Goal: Information Seeking & Learning: Learn about a topic

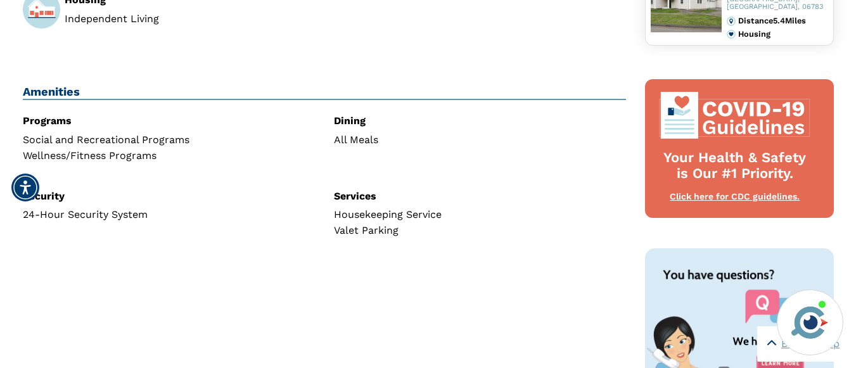
scroll to position [486, 0]
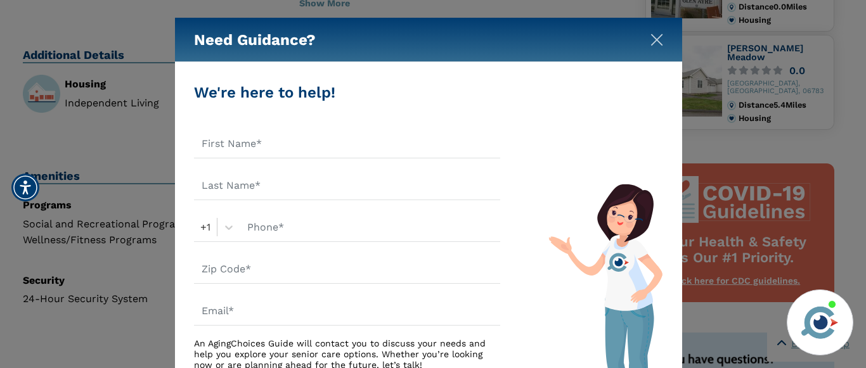
click at [656, 33] on button "Close" at bounding box center [656, 37] width 13 height 13
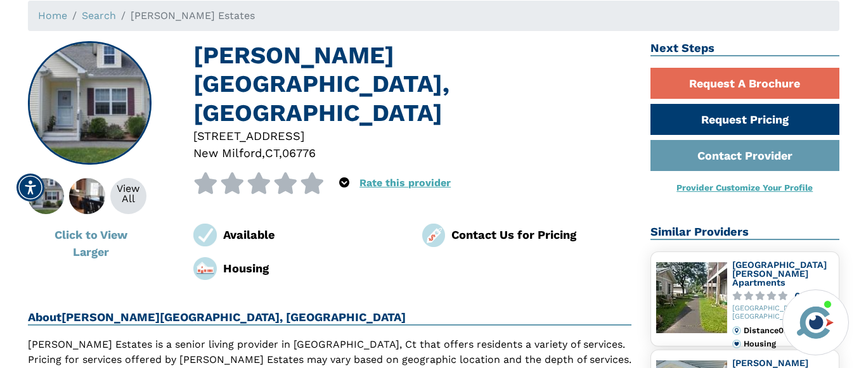
scroll to position [63, 0]
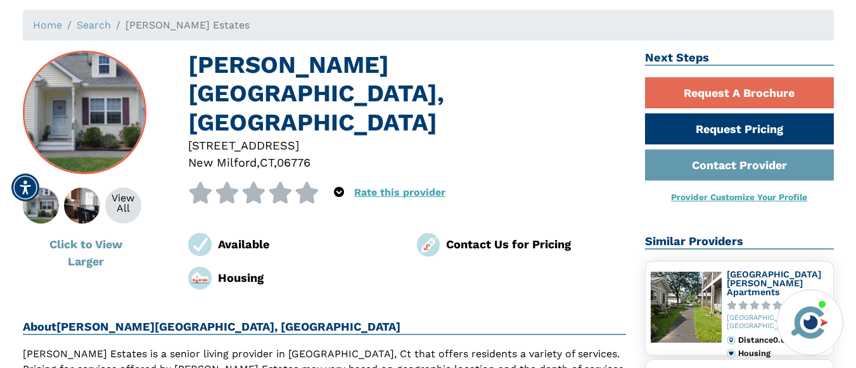
click at [74, 106] on img at bounding box center [84, 113] width 122 height 122
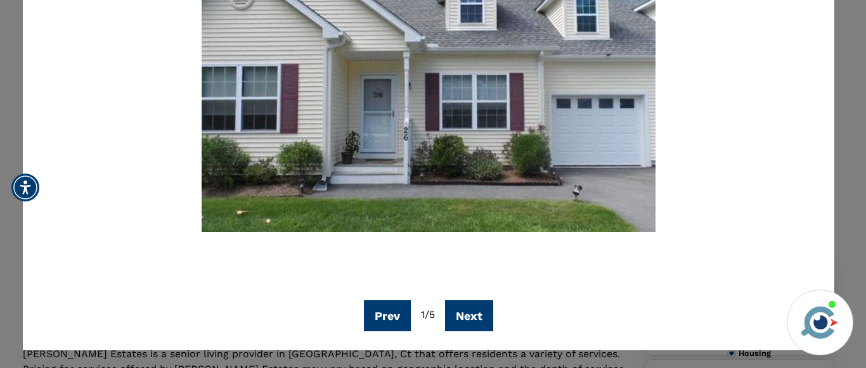
scroll to position [143, 0]
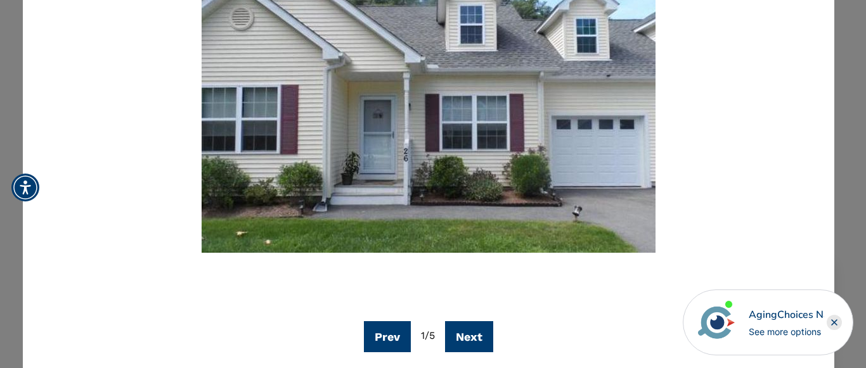
click at [410, 106] on img at bounding box center [429, 124] width 454 height 255
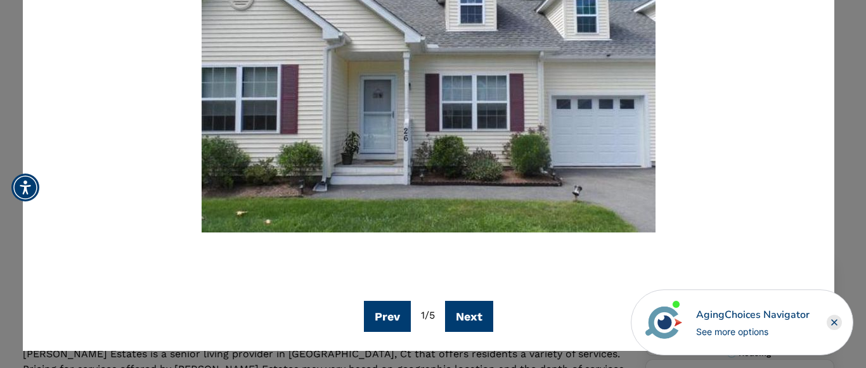
scroll to position [164, 0]
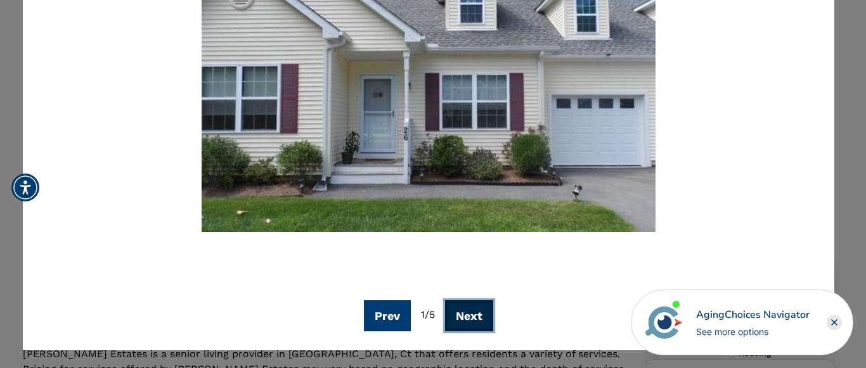
click at [474, 306] on button "Next" at bounding box center [469, 315] width 48 height 31
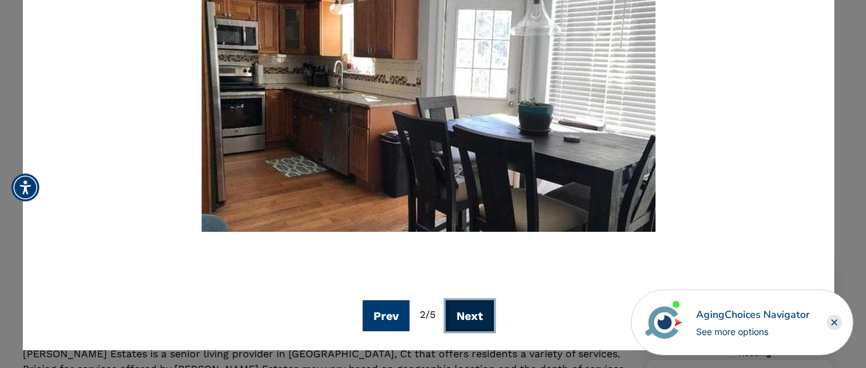
click at [466, 307] on button "Next" at bounding box center [470, 315] width 48 height 31
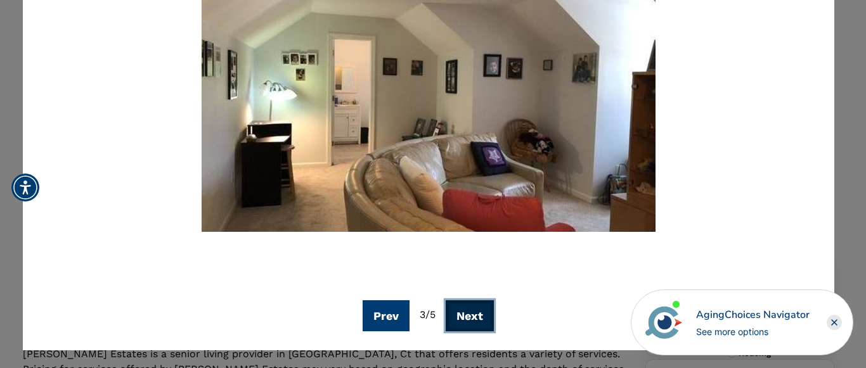
click at [468, 309] on button "Next" at bounding box center [470, 315] width 48 height 31
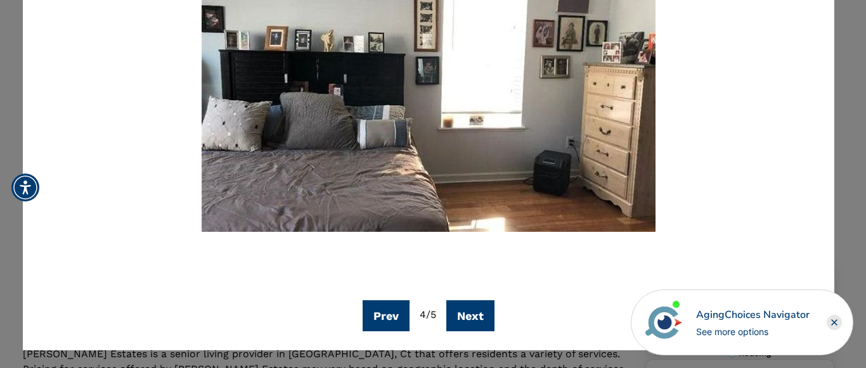
click at [465, 298] on div "Prev 4 / 5 Next" at bounding box center [428, 124] width 773 height 414
drag, startPoint x: 468, startPoint y: 307, endPoint x: 459, endPoint y: 304, distance: 10.0
click at [465, 307] on button "Next" at bounding box center [470, 315] width 48 height 31
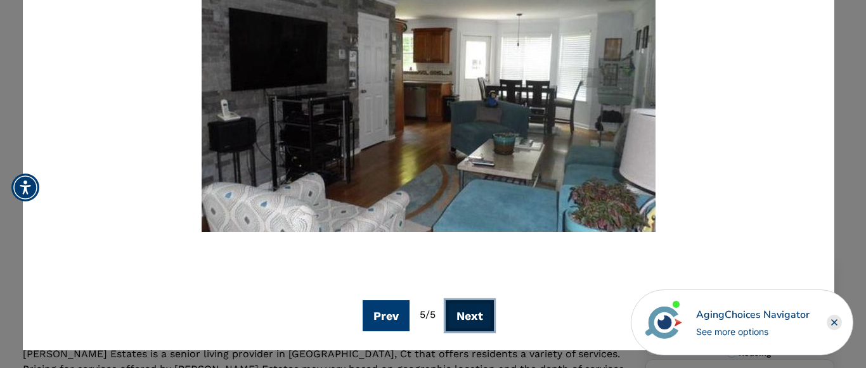
click at [473, 313] on button "Next" at bounding box center [470, 315] width 48 height 31
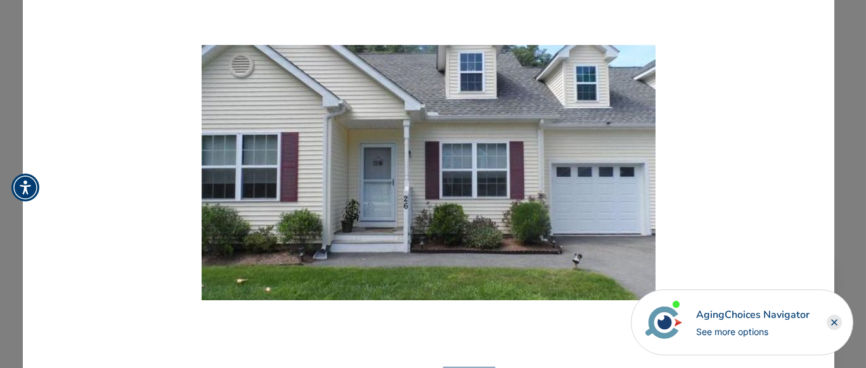
scroll to position [80, 0]
